Goal: Information Seeking & Learning: Compare options

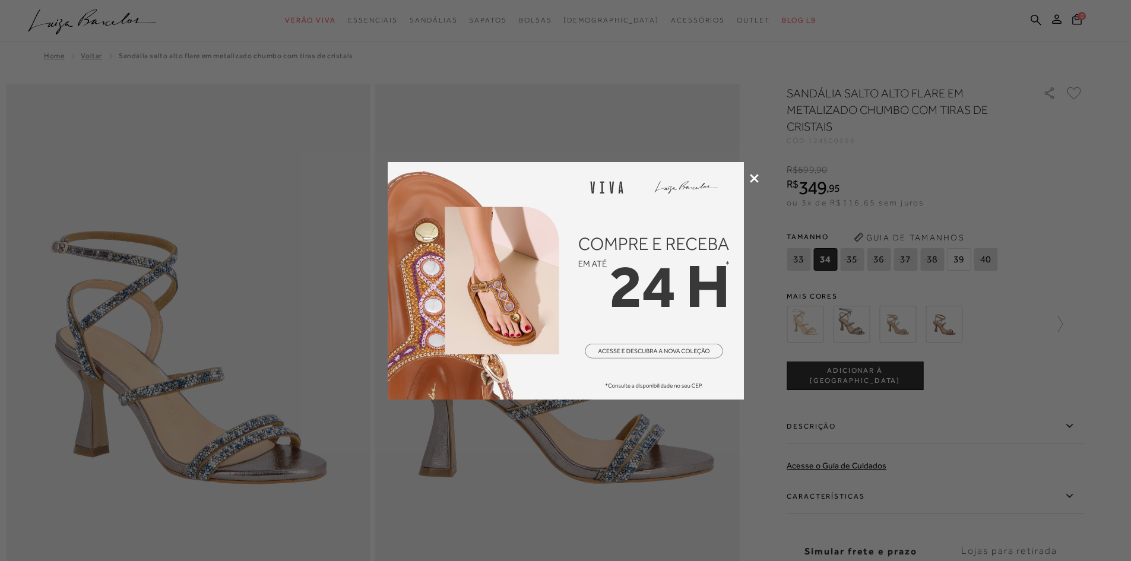
click at [569, 180] on icon at bounding box center [754, 178] width 9 height 9
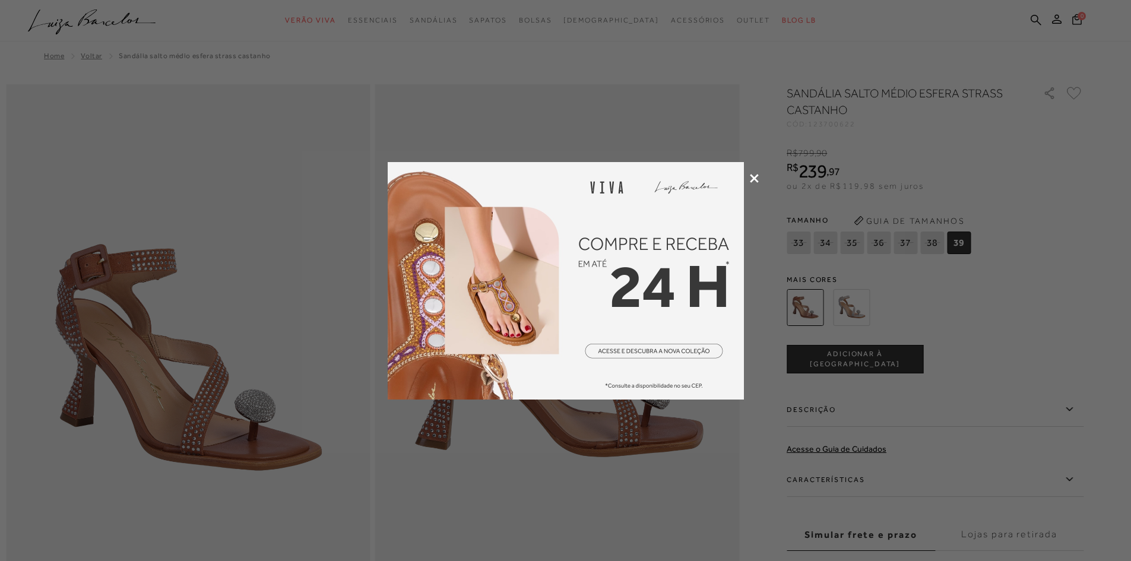
click at [569, 180] on icon at bounding box center [754, 178] width 9 height 9
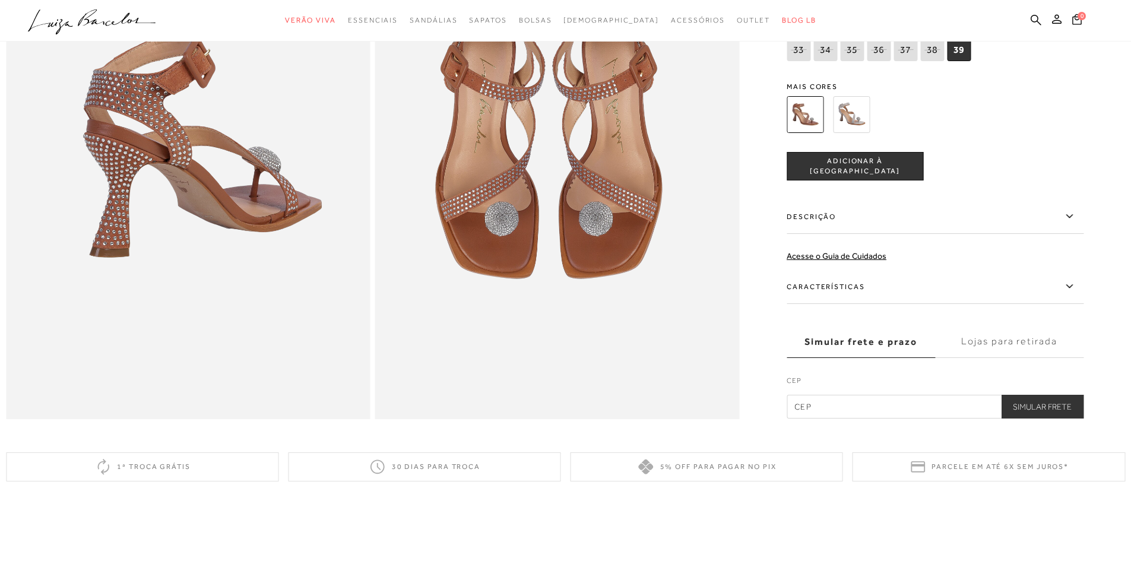
scroll to position [831, 0]
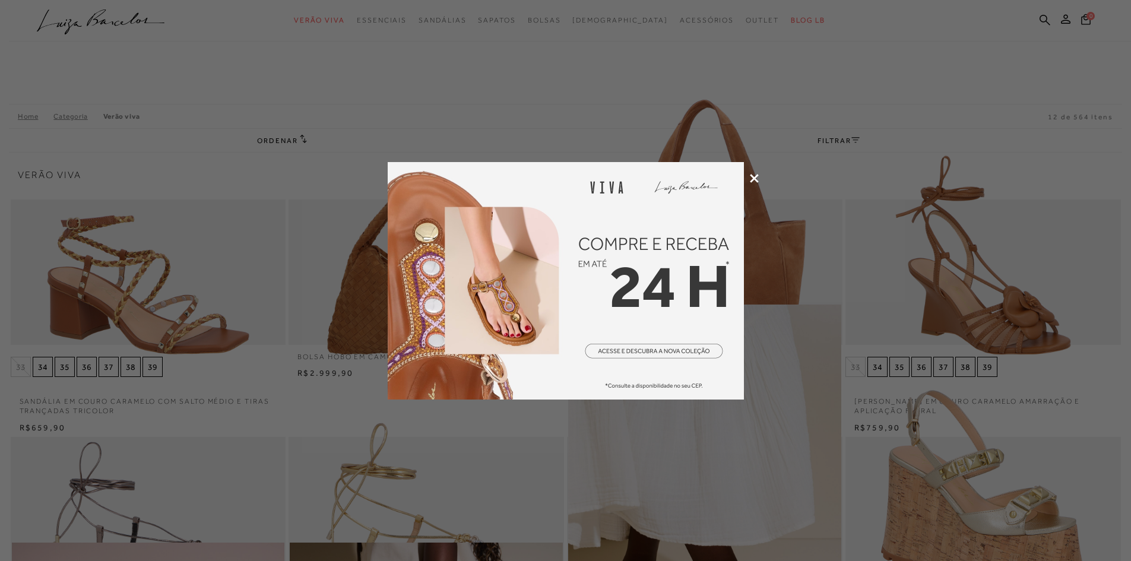
click at [569, 181] on icon at bounding box center [754, 178] width 9 height 9
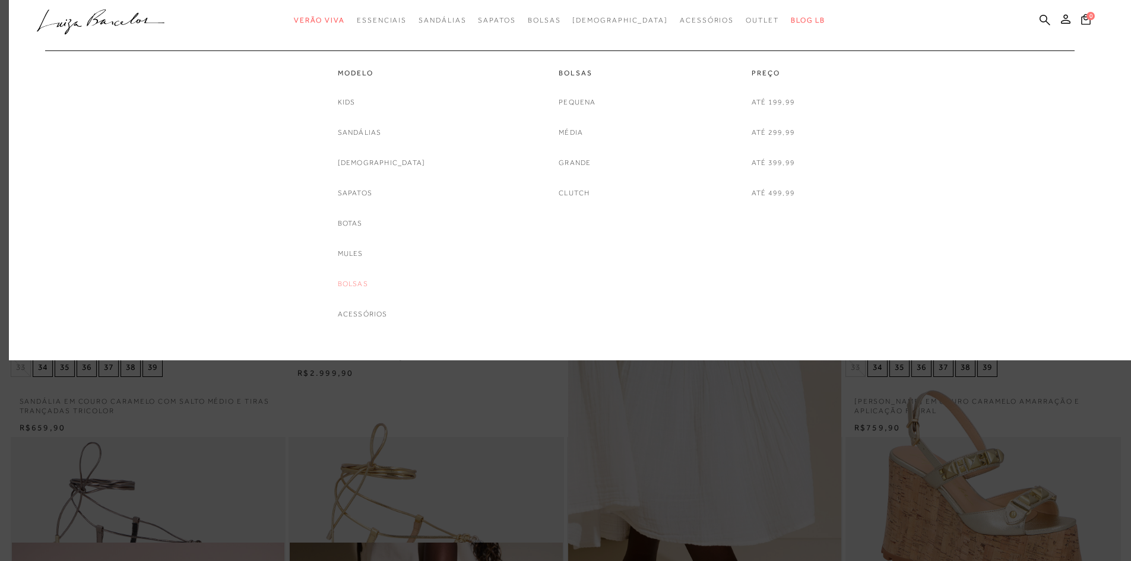
click at [368, 287] on link "Bolsas" at bounding box center [353, 284] width 30 height 12
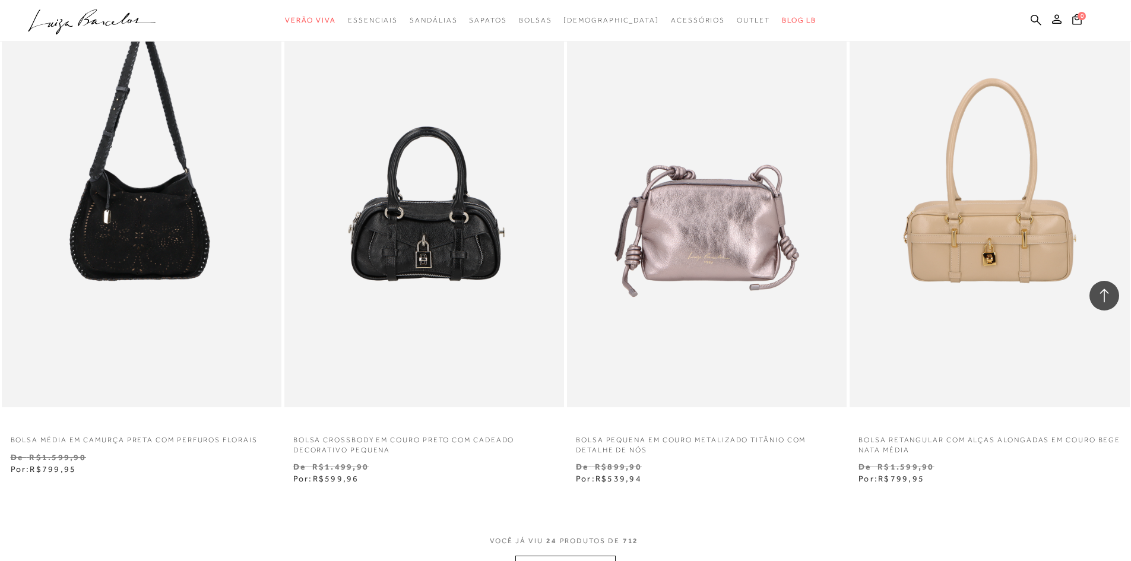
scroll to position [2790, 0]
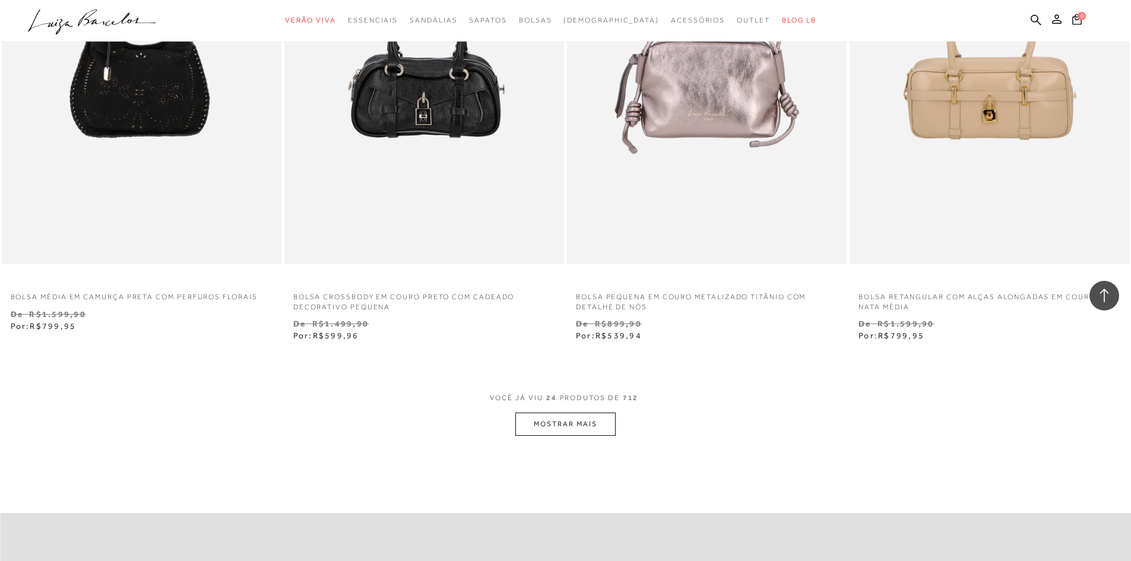
click at [569, 310] on button "MOSTRAR MAIS" at bounding box center [565, 424] width 100 height 23
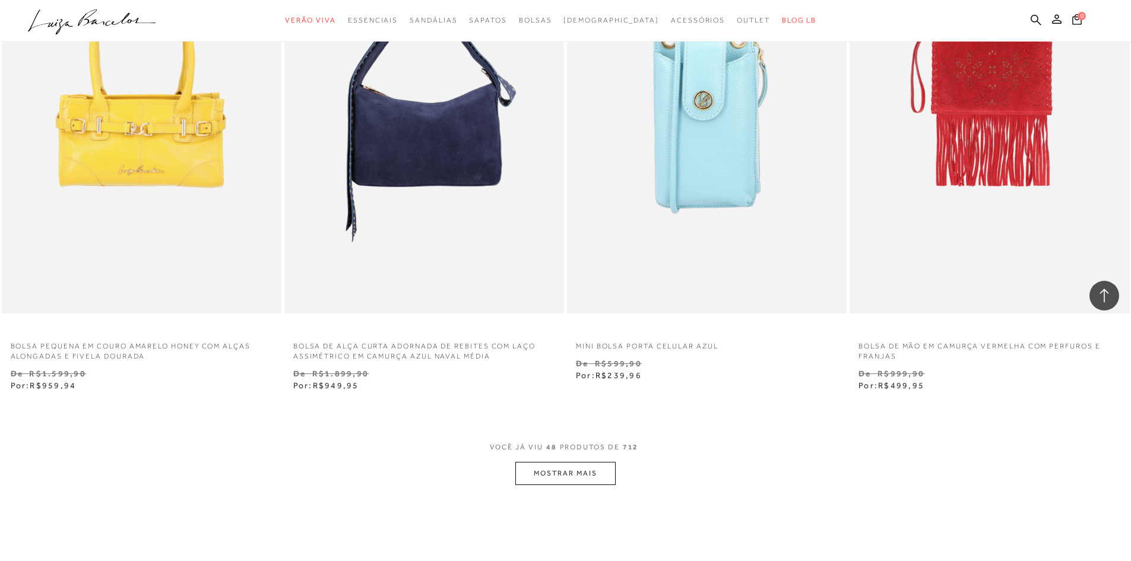
scroll to position [5817, 0]
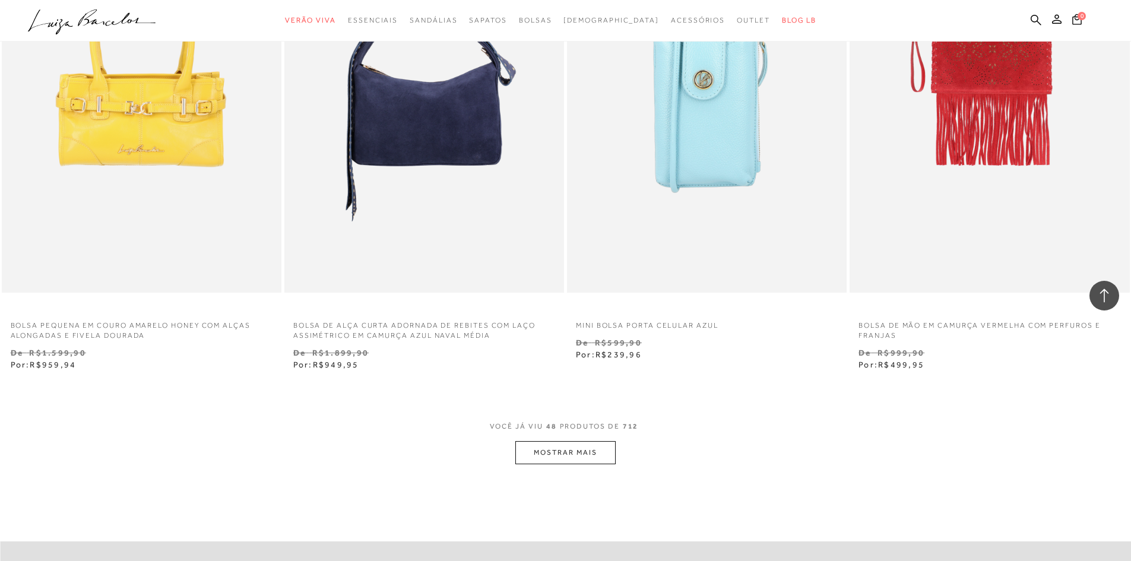
click at [569, 310] on button "MOSTRAR MAIS" at bounding box center [565, 452] width 100 height 23
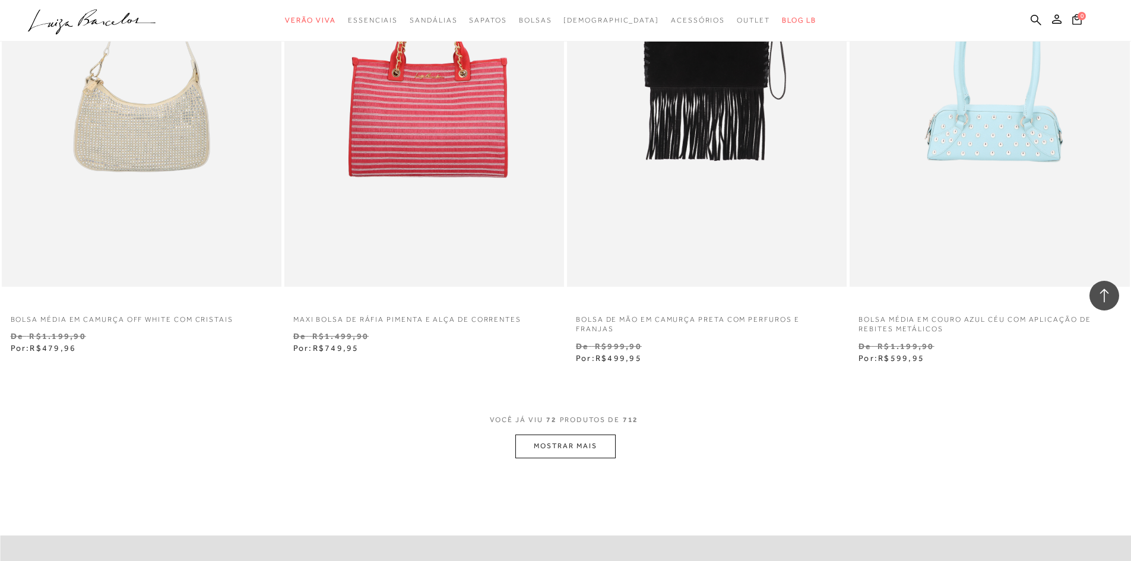
scroll to position [8963, 0]
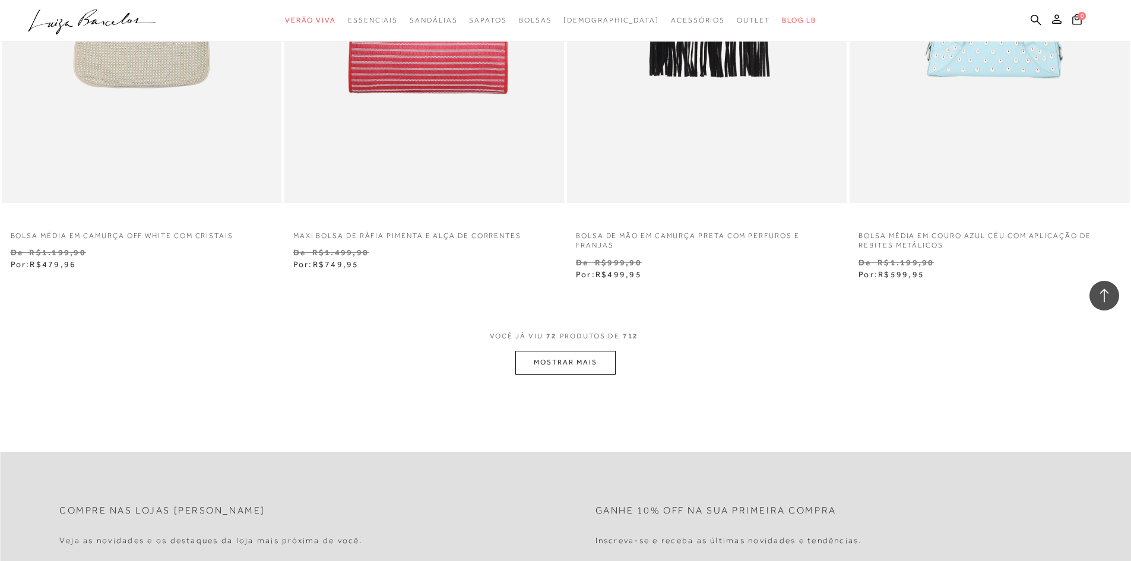
click at [569, 310] on button "MOSTRAR MAIS" at bounding box center [565, 362] width 100 height 23
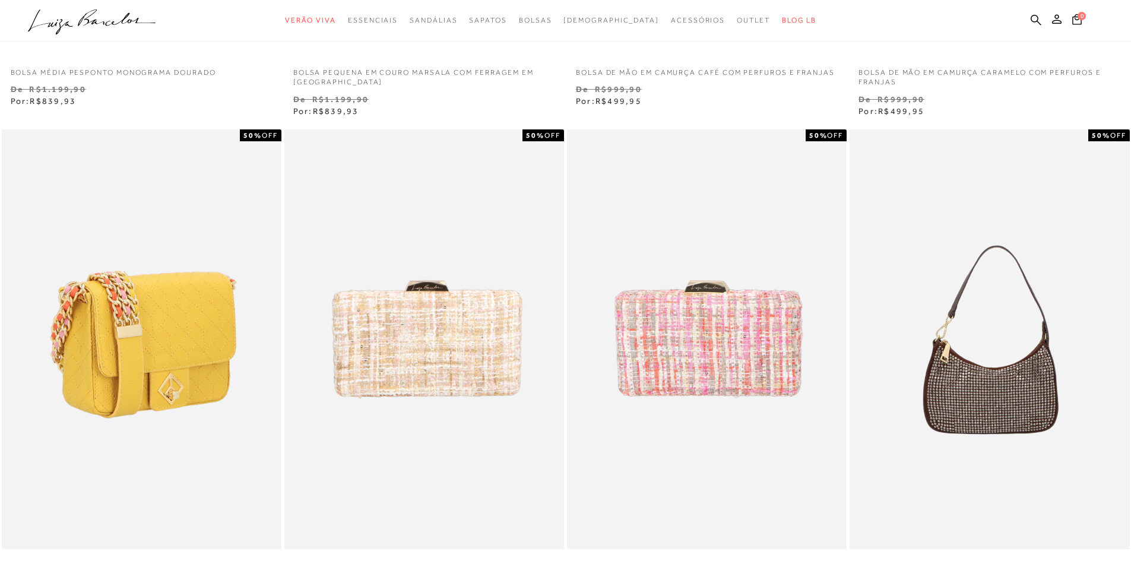
scroll to position [594, 0]
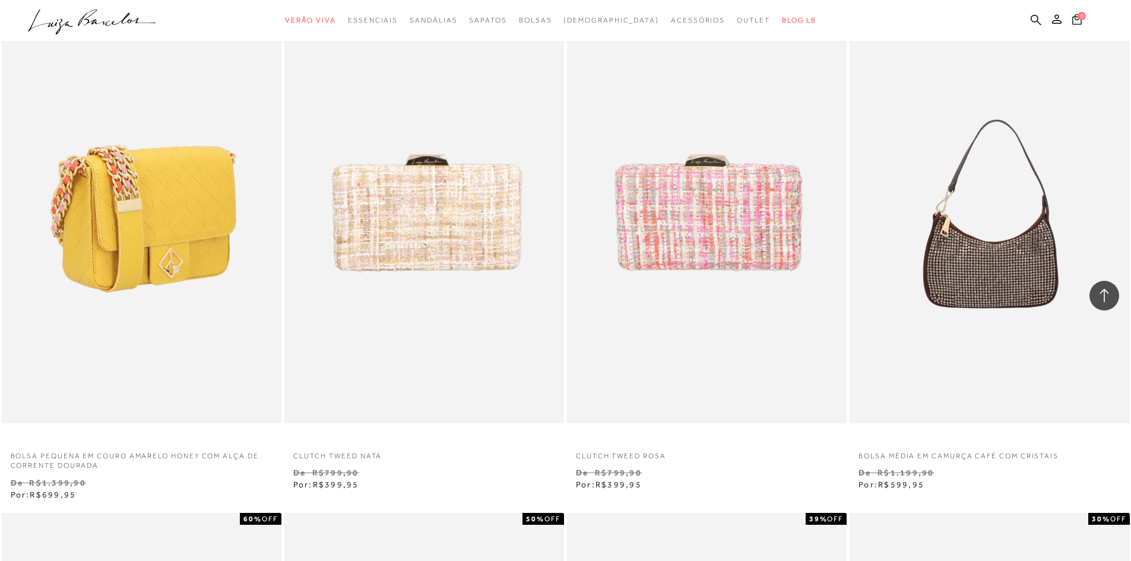
click at [231, 309] on img at bounding box center [142, 214] width 278 height 420
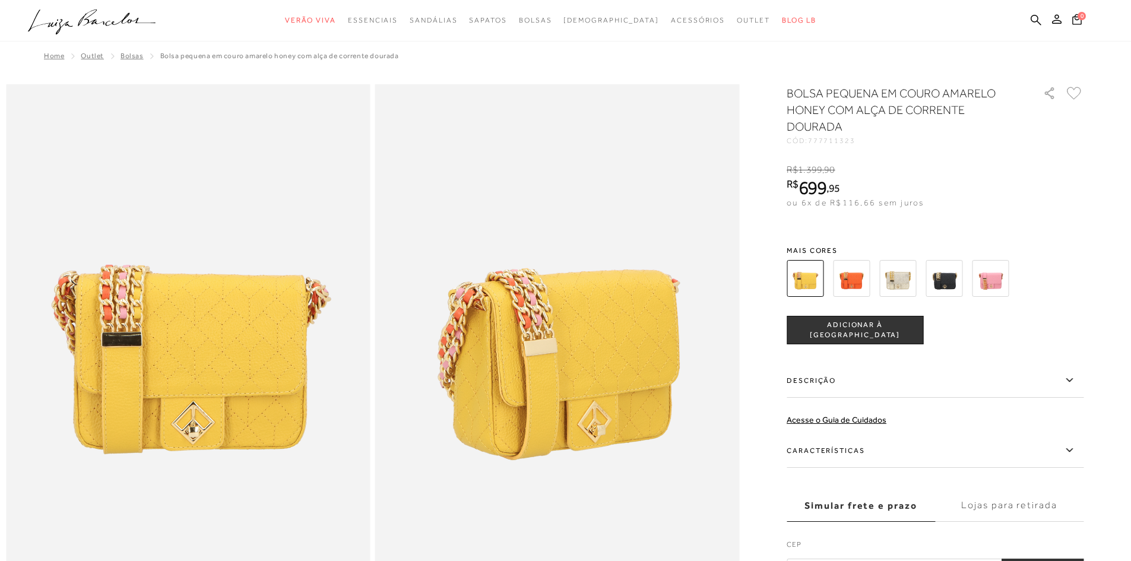
click at [569, 275] on img at bounding box center [990, 278] width 37 height 37
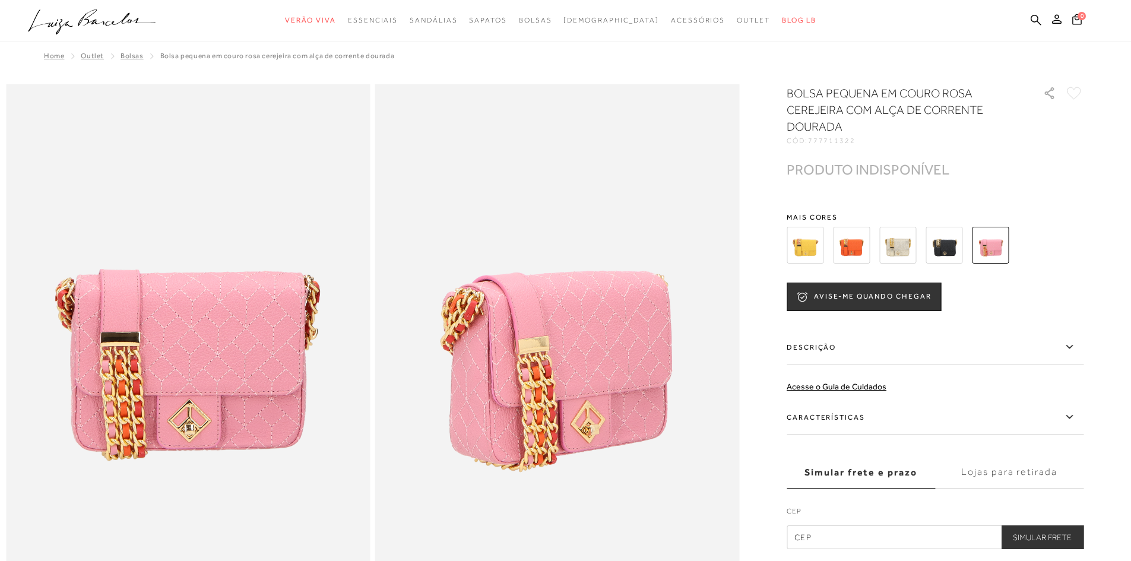
click at [569, 241] on img at bounding box center [943, 245] width 37 height 37
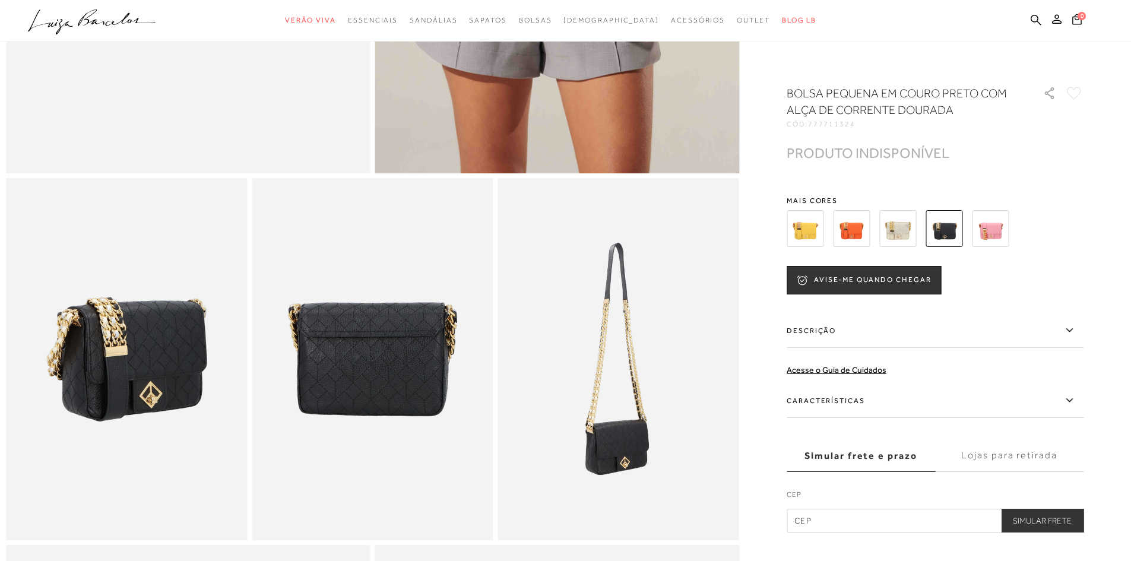
scroll to position [475, 0]
